Goal: Transaction & Acquisition: Purchase product/service

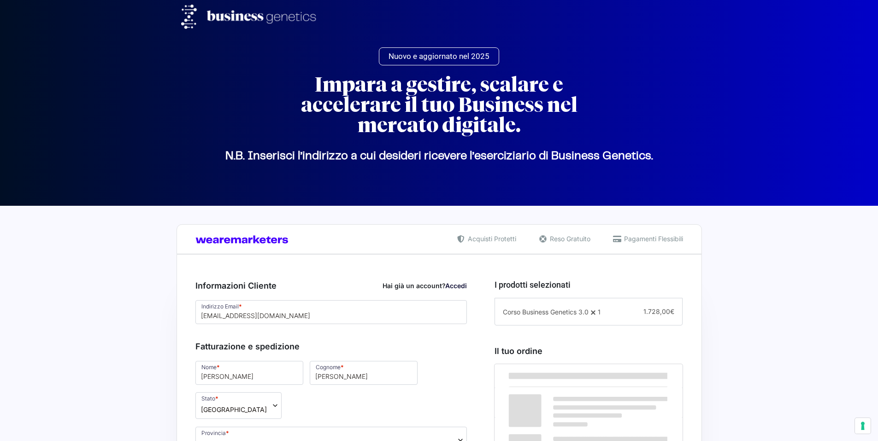
select select "NA"
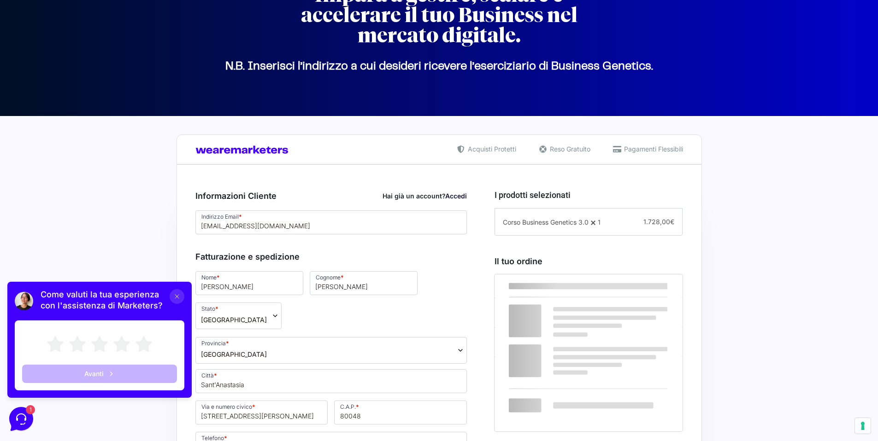
scroll to position [91, 0]
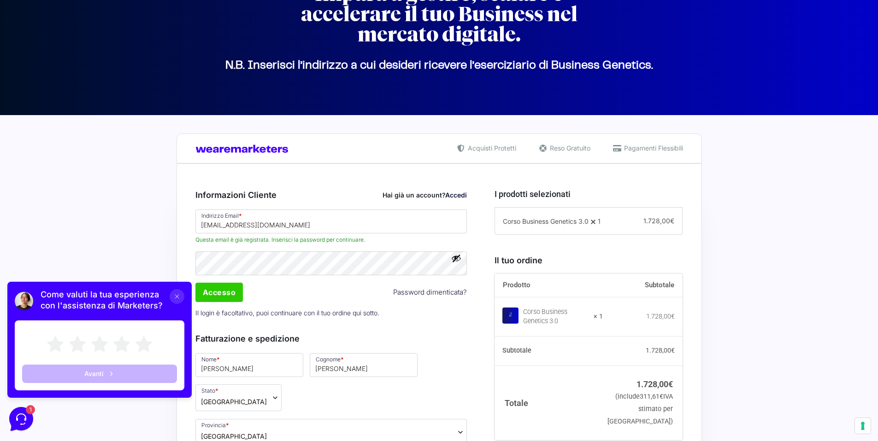
click at [181, 297] on button at bounding box center [177, 296] width 15 height 15
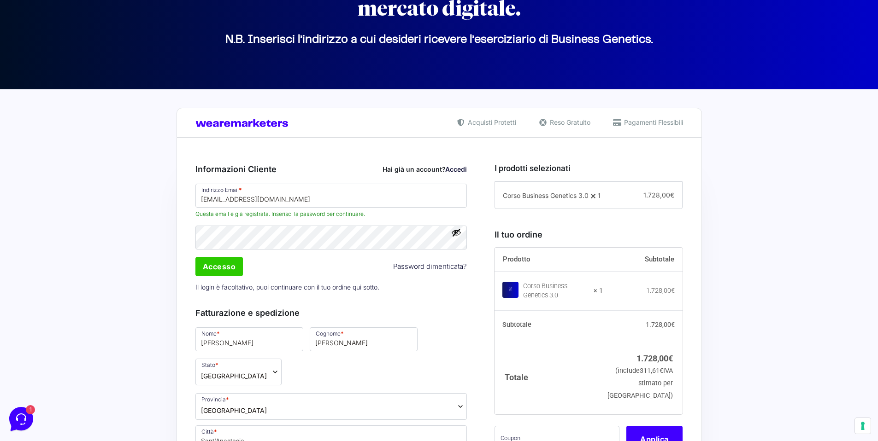
scroll to position [143, 0]
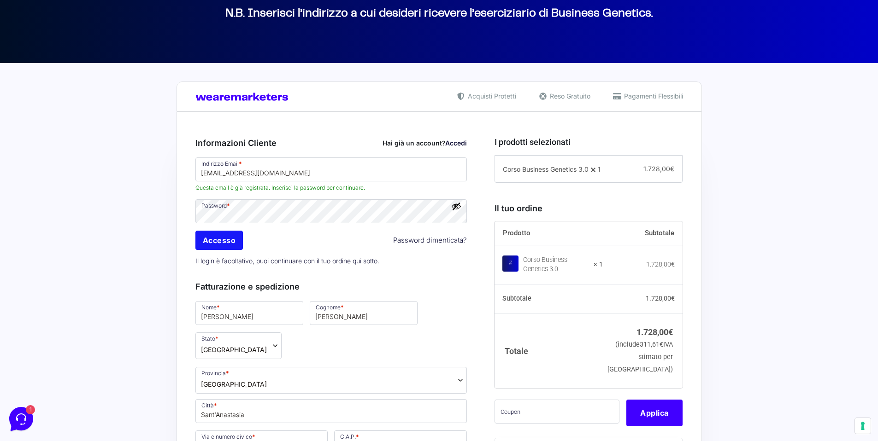
click at [234, 240] on input "Accesso" at bounding box center [219, 240] width 48 height 19
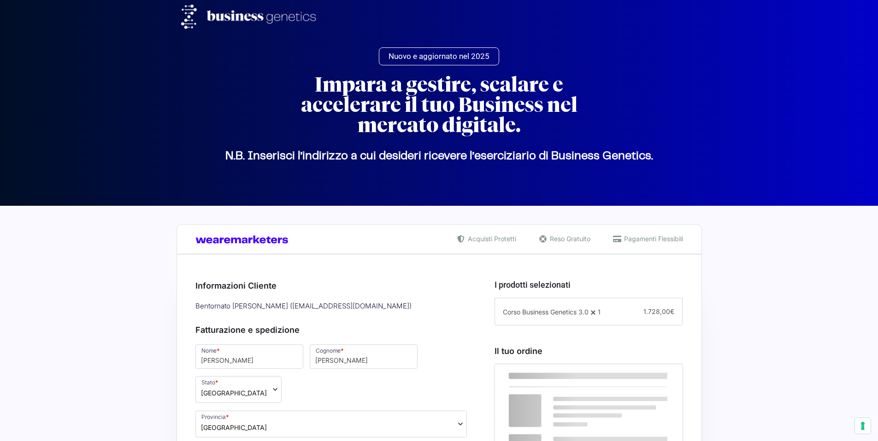
select select "NA"
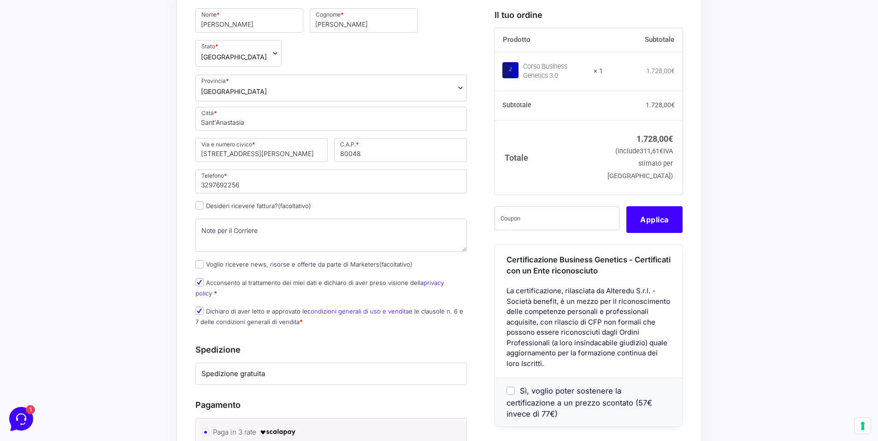
scroll to position [327, 0]
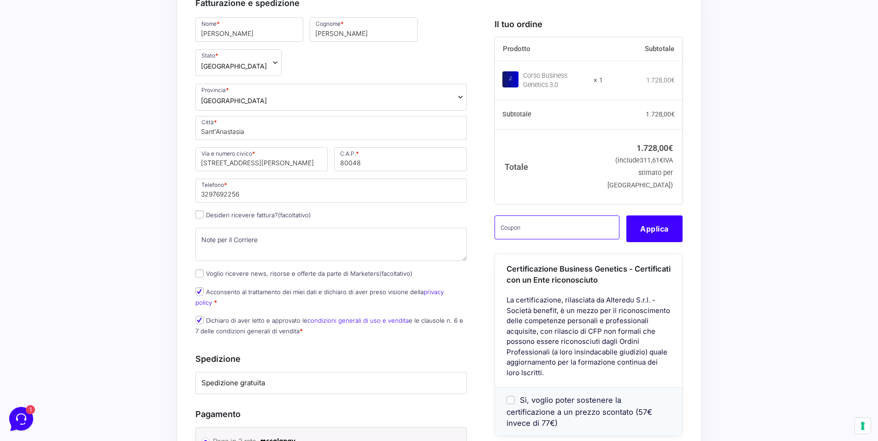
click at [581, 240] on input "text" at bounding box center [556, 228] width 125 height 24
paste input "CLIPRO200BG"
type input "CLIPRO200BG"
click at [646, 242] on button "Applica" at bounding box center [654, 229] width 56 height 27
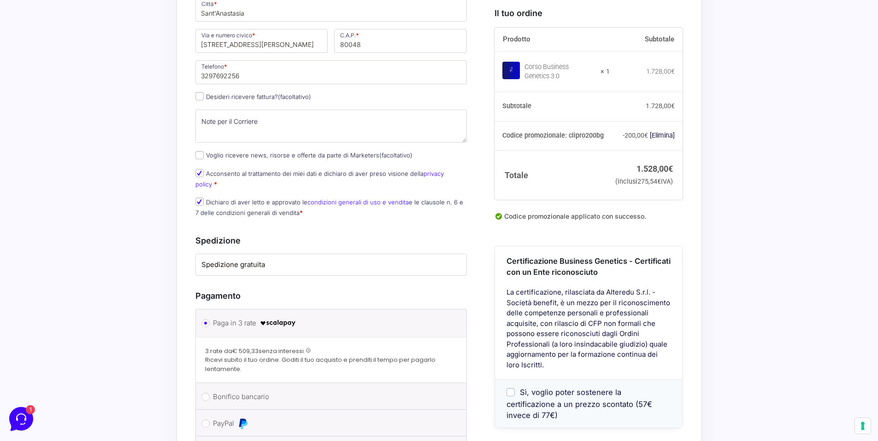
scroll to position [530, 0]
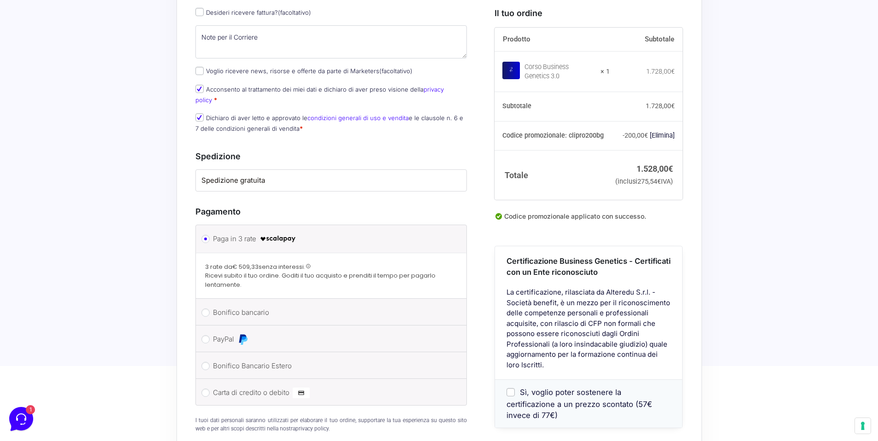
click at [205, 326] on li "PayPal Procedi al pagamento via PayPal." at bounding box center [331, 339] width 271 height 27
click at [205, 335] on input "PayPal" at bounding box center [205, 339] width 8 height 8
radio input "true"
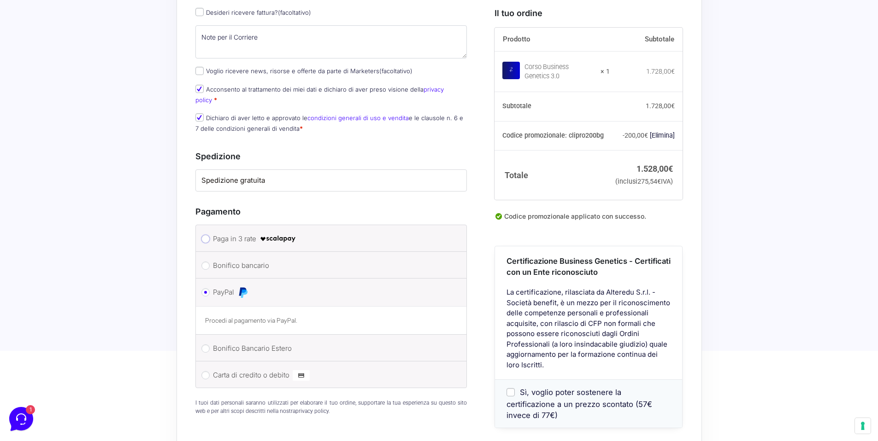
click at [207, 235] on input "Paga in 3 rate" at bounding box center [205, 239] width 8 height 8
radio input "true"
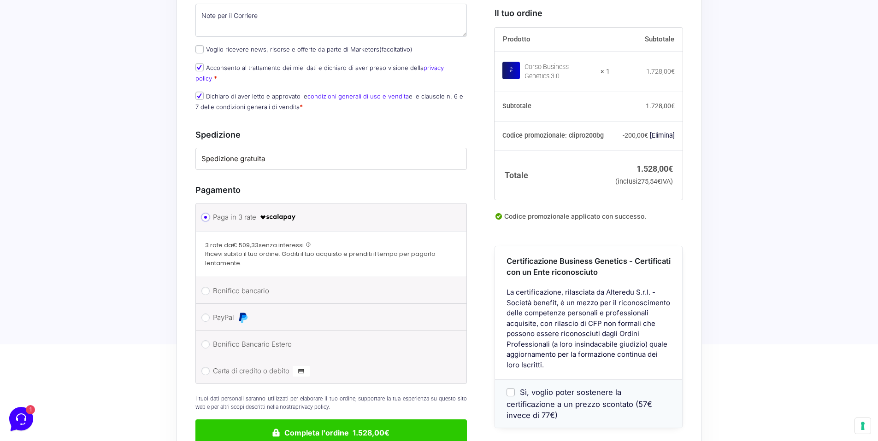
scroll to position [574, 0]
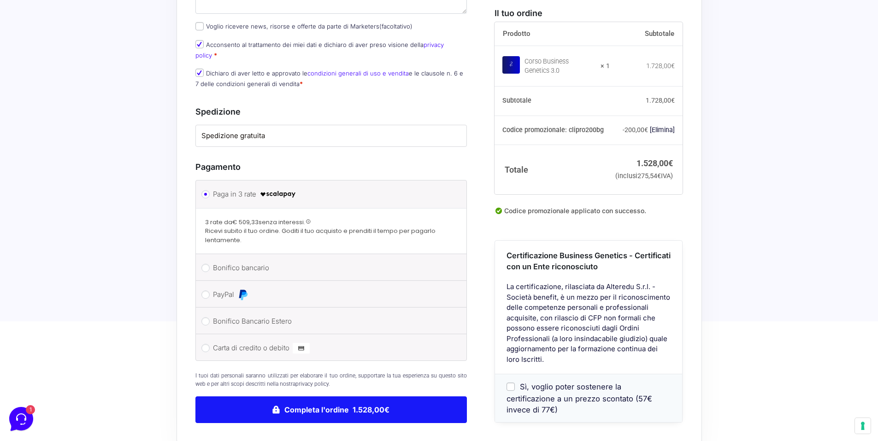
click at [358, 397] on button "Completa l'ordine 1.528,00€" at bounding box center [331, 410] width 272 height 27
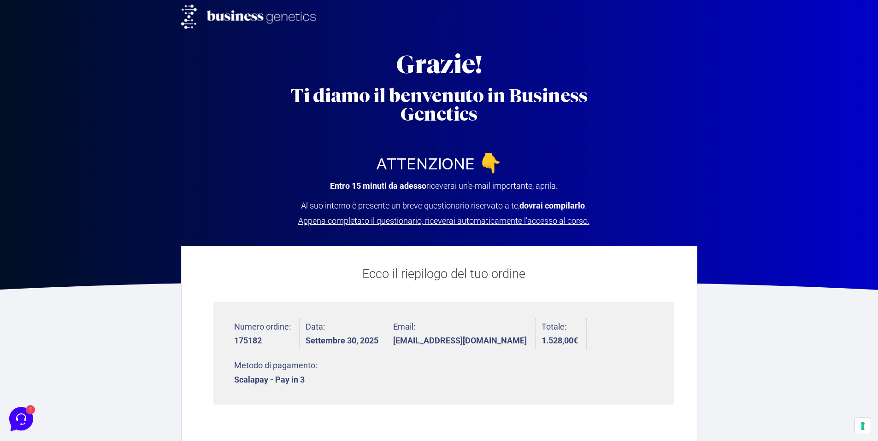
click at [265, 18] on img at bounding box center [252, 17] width 142 height 24
